Goal: Transaction & Acquisition: Book appointment/travel/reservation

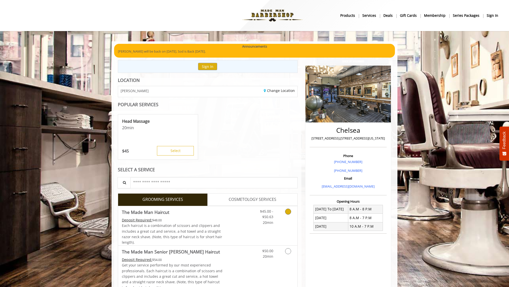
click at [287, 214] on icon "Grooming services" at bounding box center [288, 212] width 6 height 6
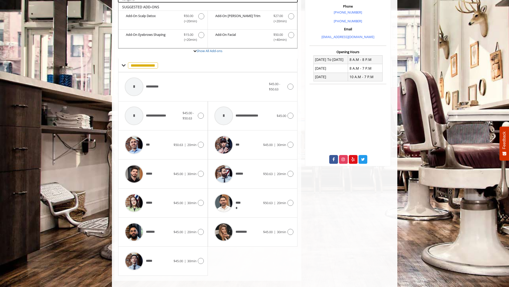
scroll to position [152, 0]
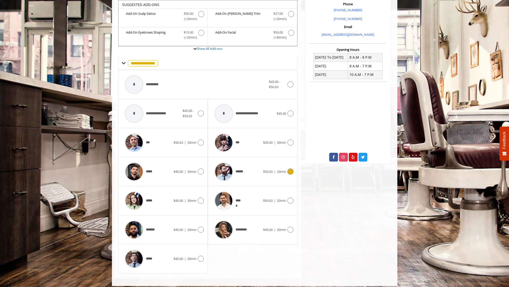
click at [292, 174] on icon at bounding box center [291, 172] width 6 height 6
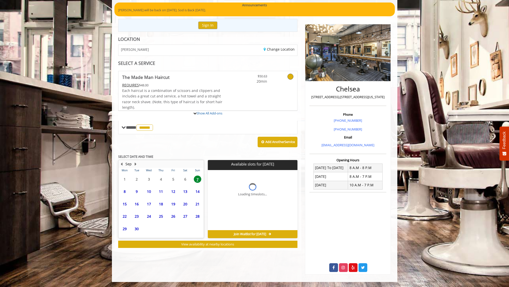
scroll to position [63, 0]
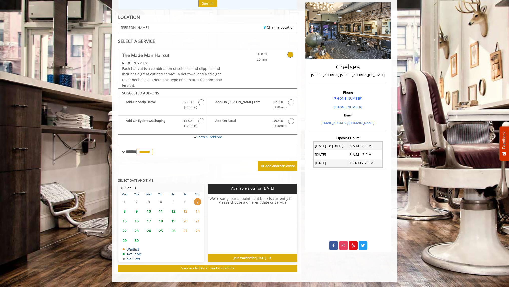
click at [124, 213] on span "8" at bounding box center [125, 211] width 8 height 7
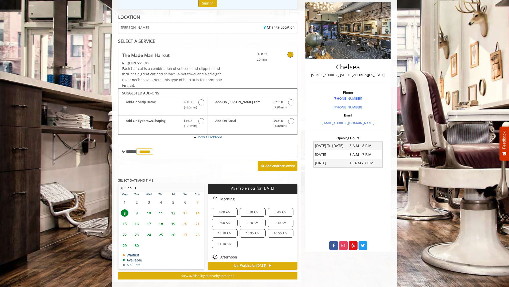
scroll to position [71, 0]
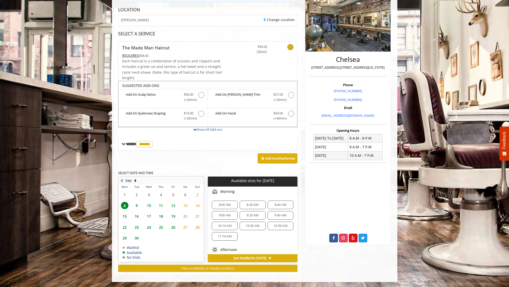
click at [247, 206] on span "8:20 AM" at bounding box center [253, 205] width 12 height 4
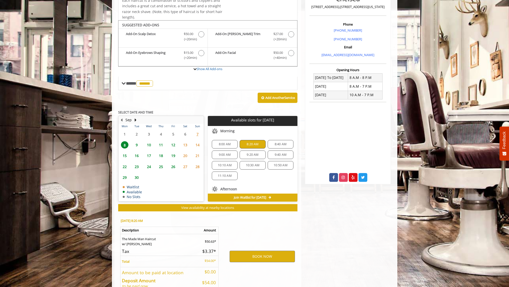
scroll to position [161, 0]
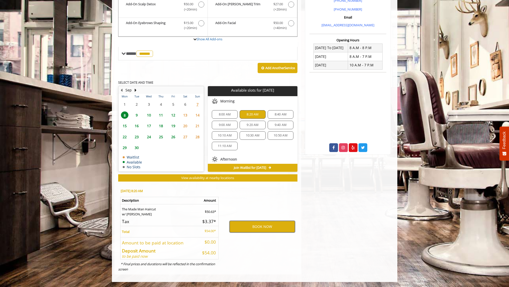
click at [265, 229] on button "BOOK NOW" at bounding box center [262, 227] width 65 height 12
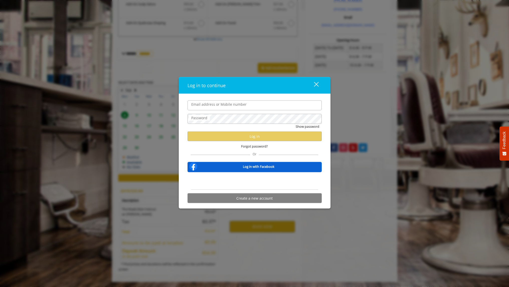
click at [230, 108] on input "Email address or Mobile number" at bounding box center [255, 105] width 134 height 10
click at [0, 287] on com-1password-button at bounding box center [0, 287] width 0 height 0
type input "**********"
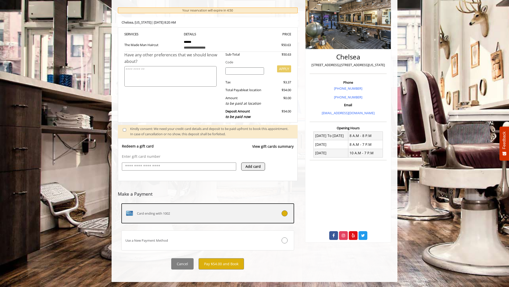
scroll to position [0, 0]
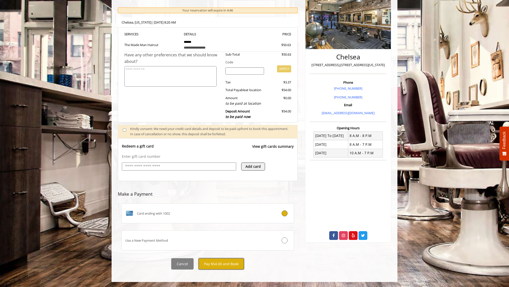
click at [218, 263] on button "Pay $54.00 and Book" at bounding box center [220, 263] width 45 height 11
